Goal: Transaction & Acquisition: Purchase product/service

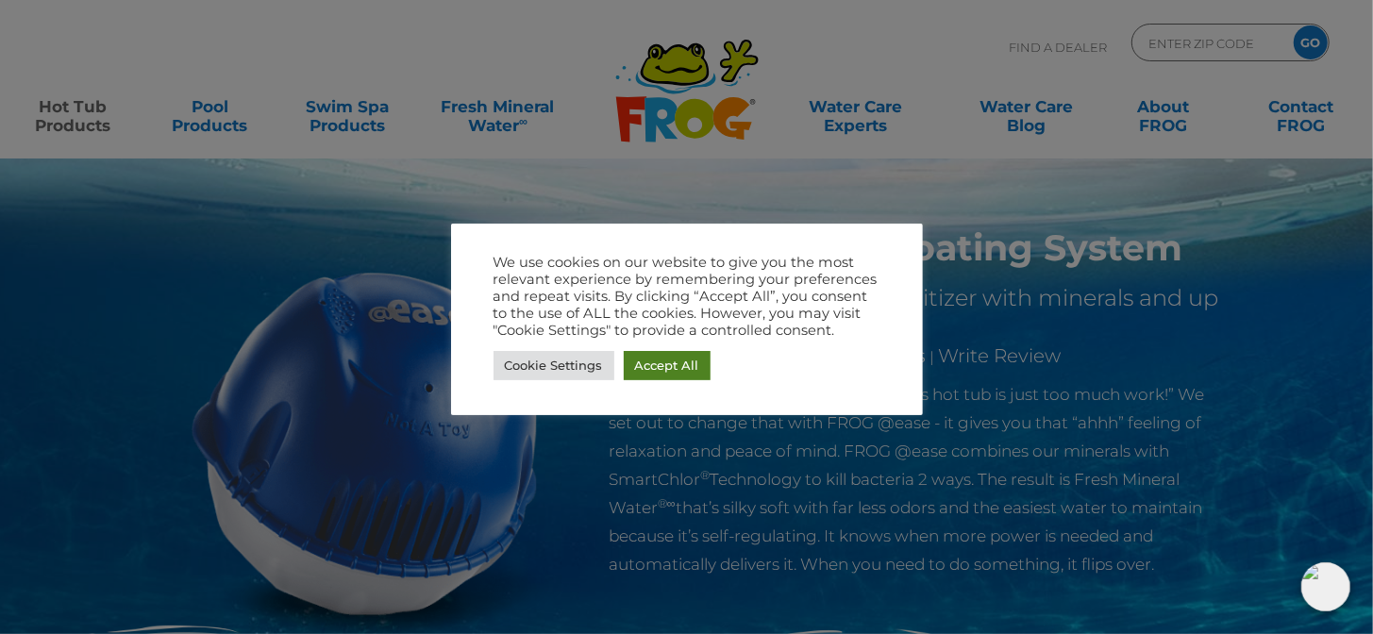
click at [663, 365] on link "Accept All" at bounding box center [667, 365] width 87 height 29
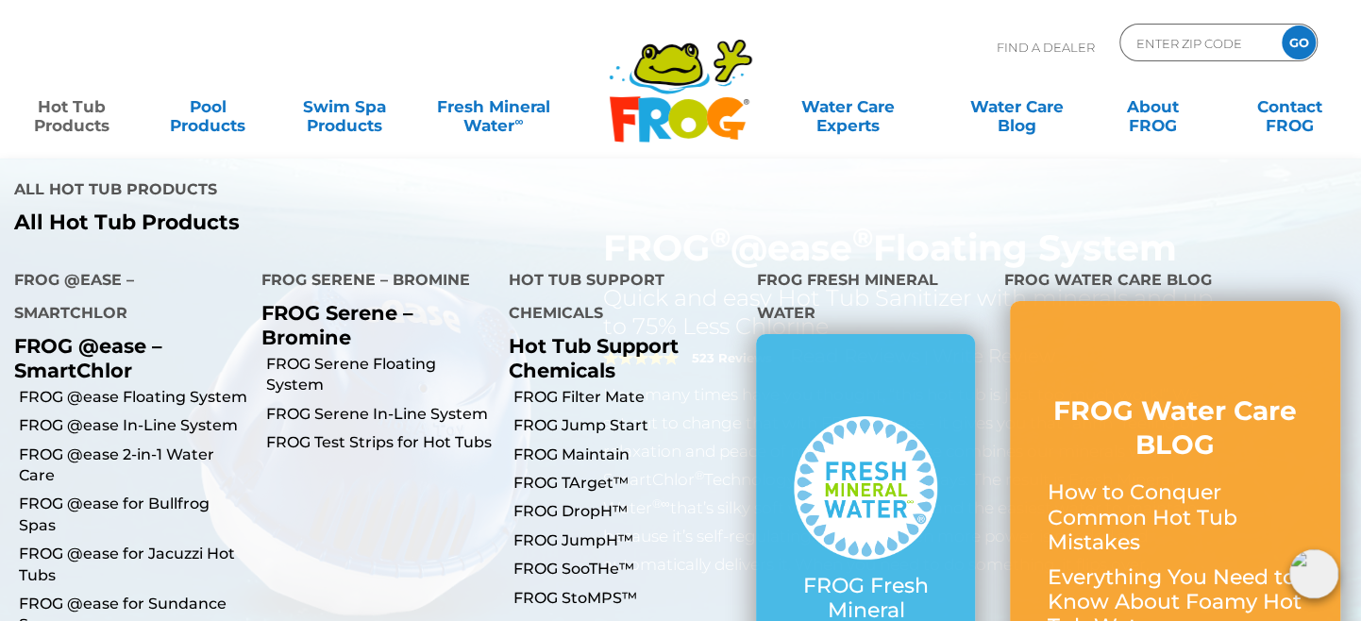
click at [70, 123] on link "Hot Tub Products" at bounding box center [72, 107] width 106 height 38
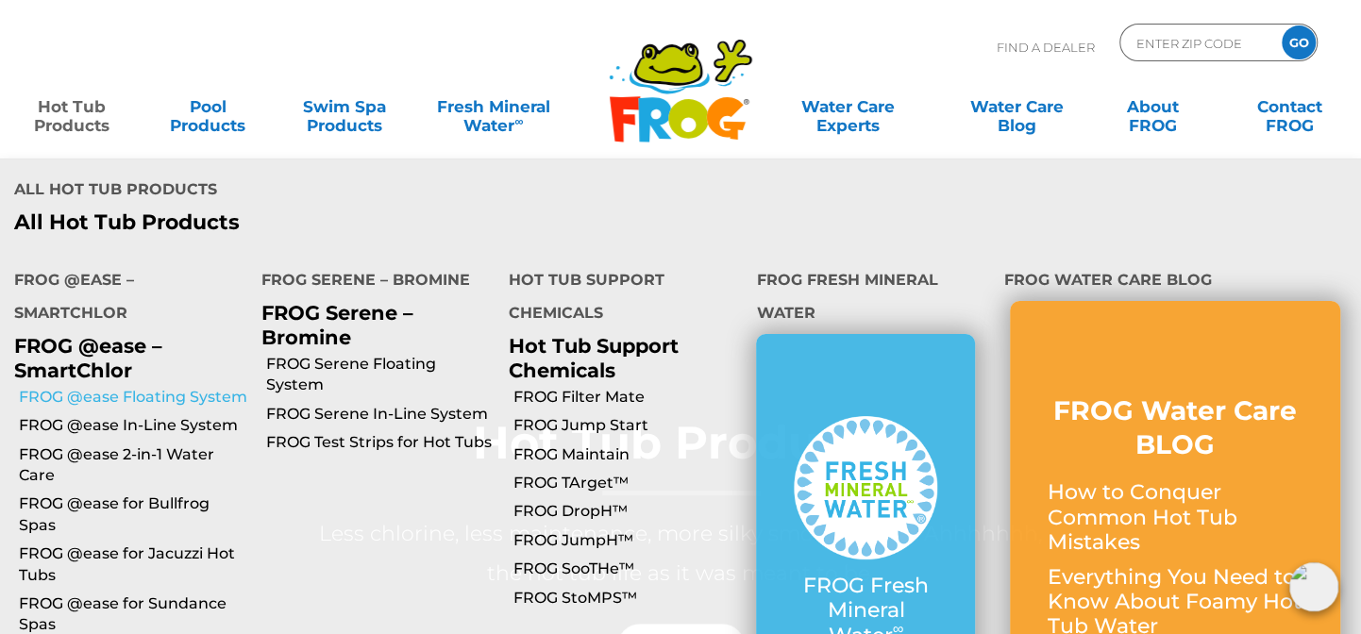
scroll to position [85, 0]
click at [153, 387] on link "FROG @ease Floating System" at bounding box center [133, 397] width 228 height 21
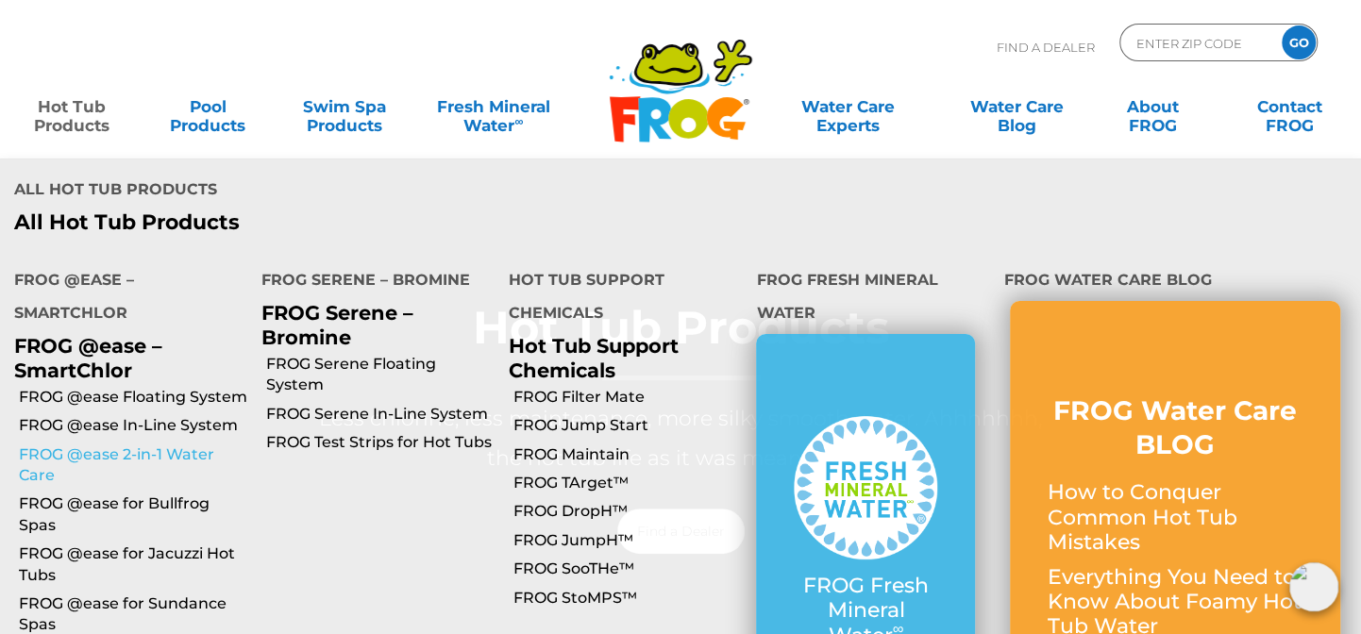
scroll to position [171, 0]
